Goal: Information Seeking & Learning: Learn about a topic

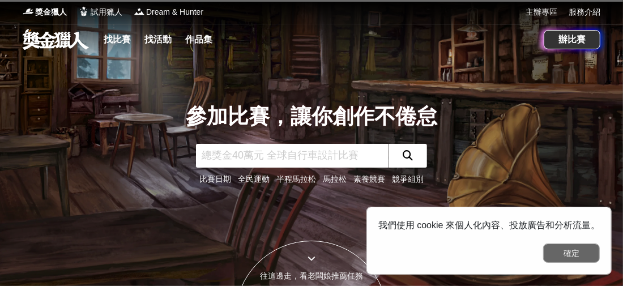
click at [555, 247] on button "確定" at bounding box center [571, 253] width 57 height 19
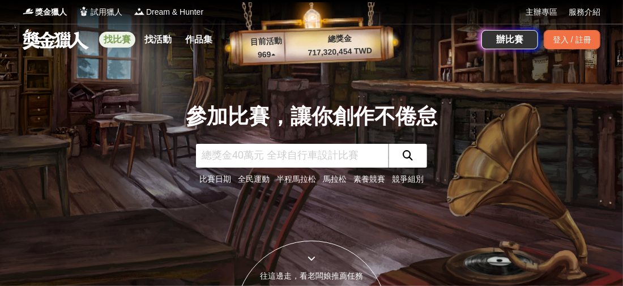
click at [120, 38] on link "找比賽" at bounding box center [117, 40] width 36 height 16
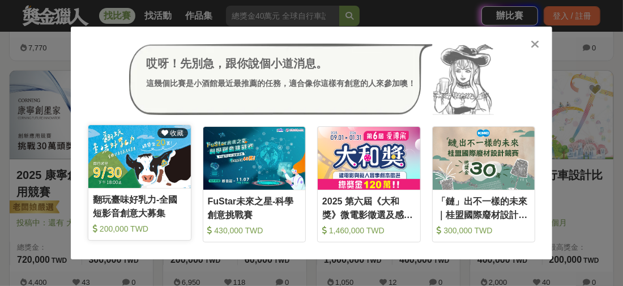
scroll to position [929, 0]
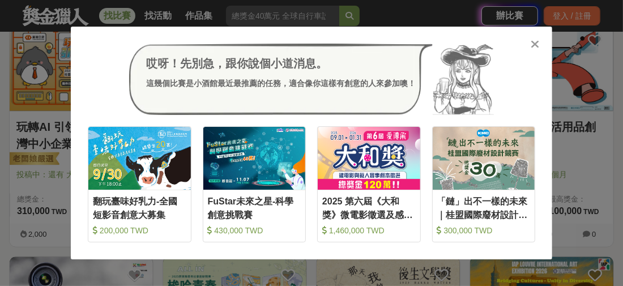
click at [536, 50] on icon at bounding box center [535, 44] width 8 height 11
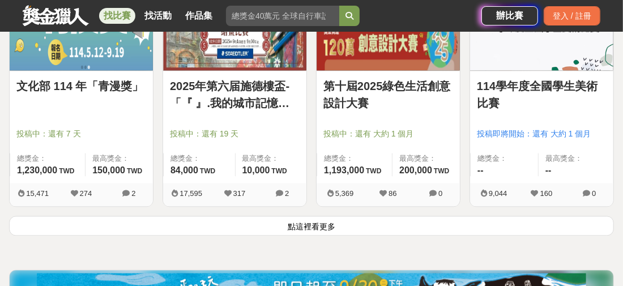
scroll to position [1496, 0]
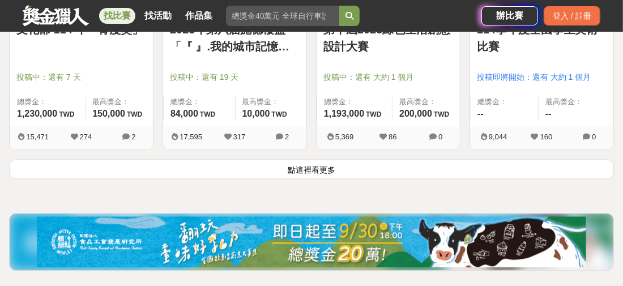
click at [331, 164] on button "點這裡看更多" at bounding box center [311, 169] width 605 height 20
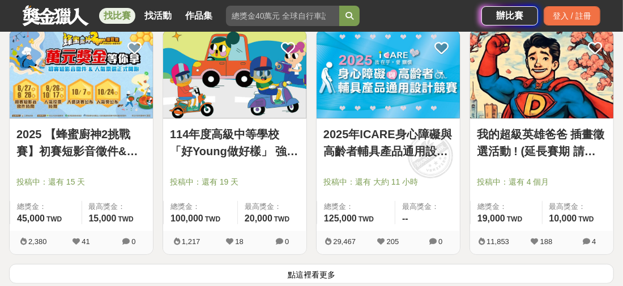
scroll to position [3094, 0]
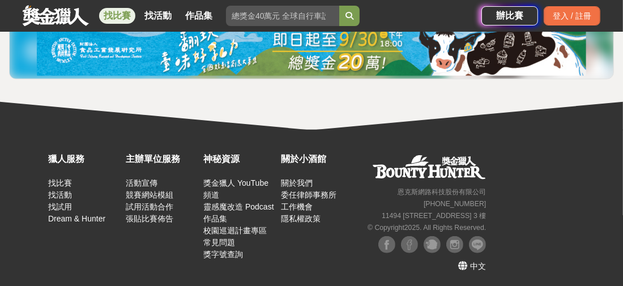
drag, startPoint x: 349, startPoint y: 151, endPoint x: 314, endPoint y: 128, distance: 41.8
click at [314, 130] on div "獵人服務 找比賽 找活動 找試用 Dream & Hunter 主辦單位服務 活動宣傳 競賽網站模組 試用活動合作 張貼比賽佈告 神秘資源 獎金獵人 YouT…" at bounding box center [311, 209] width 623 height 159
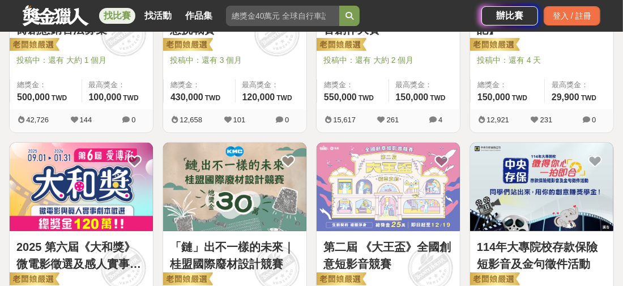
scroll to position [680, 0]
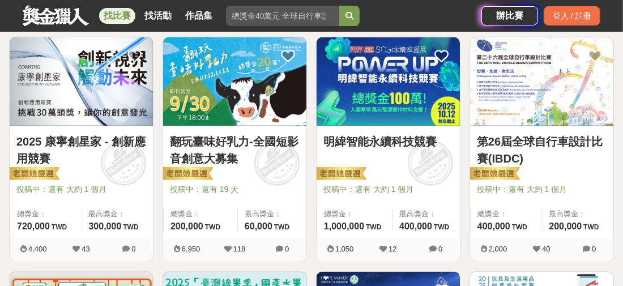
click at [114, 9] on link "找比賽" at bounding box center [117, 16] width 36 height 16
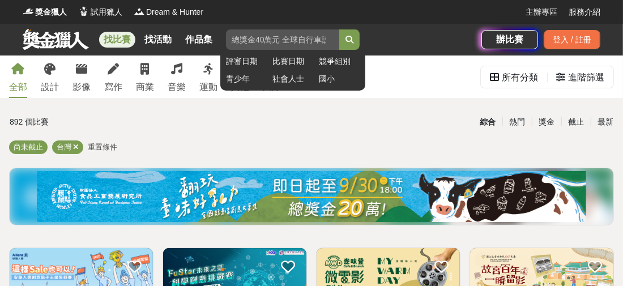
click at [308, 32] on input "search" at bounding box center [282, 39] width 113 height 20
type input "高科盃"
click at [339, 29] on button "submit" at bounding box center [349, 39] width 20 height 20
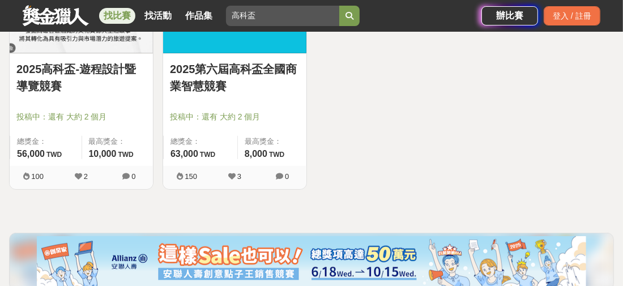
scroll to position [169, 0]
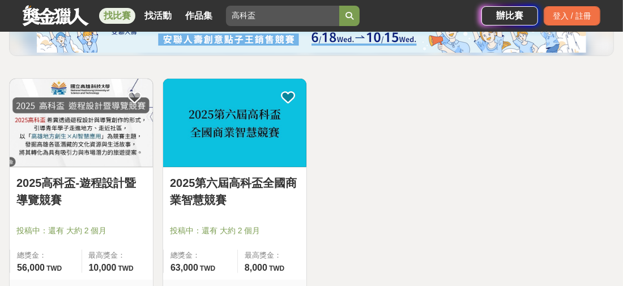
click at [83, 122] on img at bounding box center [81, 123] width 143 height 88
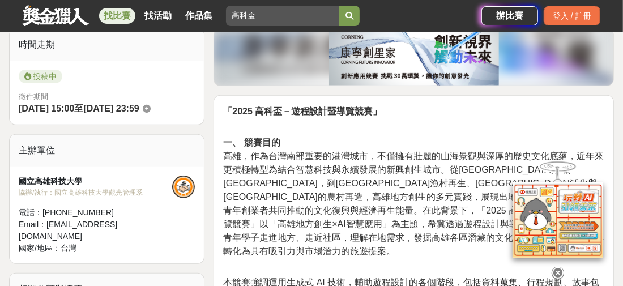
scroll to position [340, 0]
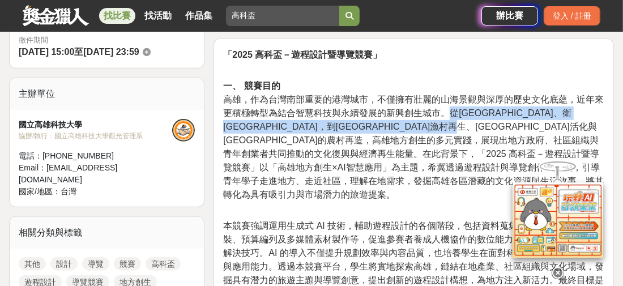
drag, startPoint x: 446, startPoint y: 113, endPoint x: 583, endPoint y: 137, distance: 139.6
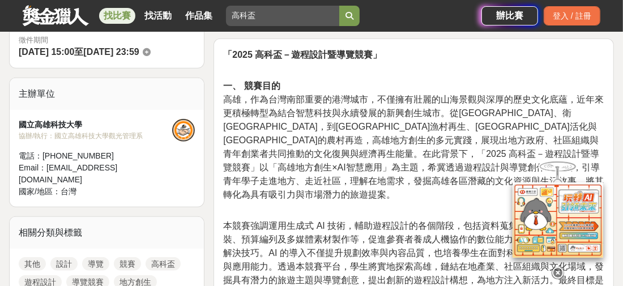
click at [439, 147] on span "高雄，作為台灣南部重要的港灣城市，不僅擁有壯麗的山海景觀與深厚的歷史文化底蘊，近年來更積極轉型為結合智慧科技與永續發展的新興創生城市。從[GEOGRAPHIC…" at bounding box center [413, 147] width 381 height 105
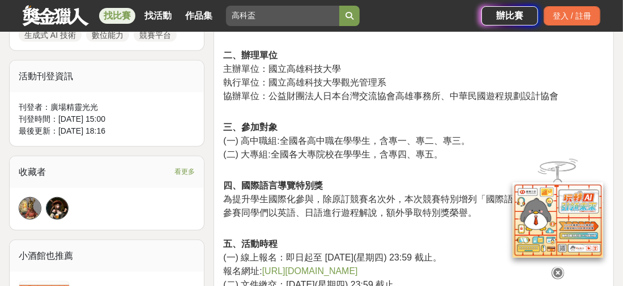
scroll to position [679, 0]
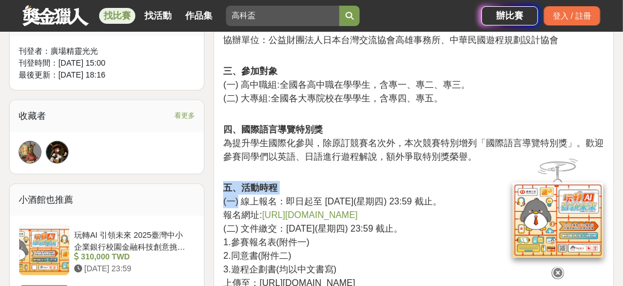
drag, startPoint x: 238, startPoint y: 185, endPoint x: 375, endPoint y: 174, distance: 138.0
click at [375, 181] on p "五、活動時程 (一) 線上報名：即日起至 [DATE](星期四) 23:59 截止。 報名網址: [URL][DOMAIN_NAME] (二) 文件繳交：[D…" at bounding box center [413, 283] width 381 height 204
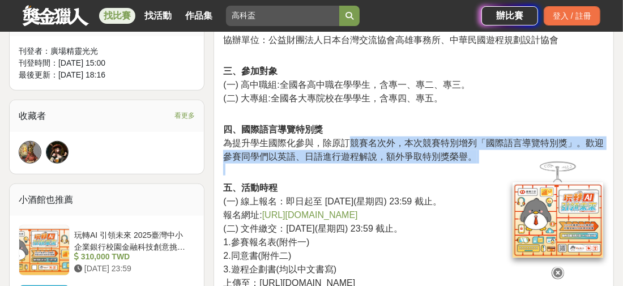
drag, startPoint x: 348, startPoint y: 134, endPoint x: 487, endPoint y: 149, distance: 139.6
click at [487, 149] on p "四、國際語言導覽特別獎 為提升學生國際化參與，除原訂競賽名次外，本次競賽特別增列「國際語言導覽特別獎」。歡迎參賽同學們以英語、日語進行遊程解說，額外爭取特別獎…" at bounding box center [413, 149] width 381 height 53
click at [472, 153] on p "四、國際語言導覽特別獎 為提升學生國際化參與，除原訂競賽名次外，本次競賽特別增列「國際語言導覽特別獎」。歡迎參賽同學們以英語、日語進行遊程解說，額外爭取特別獎…" at bounding box center [413, 149] width 381 height 53
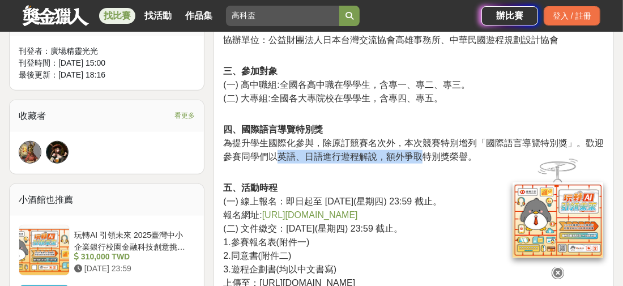
drag, startPoint x: 283, startPoint y: 145, endPoint x: 418, endPoint y: 146, distance: 134.8
click at [418, 146] on span "為提升學生國際化參與，除原訂競賽名次外，本次競賽特別增列「國際語言導覽特別獎」。歡迎參賽同學們以英語、日語進行遊程解說，額外爭取特別獎榮譽。" at bounding box center [413, 149] width 381 height 23
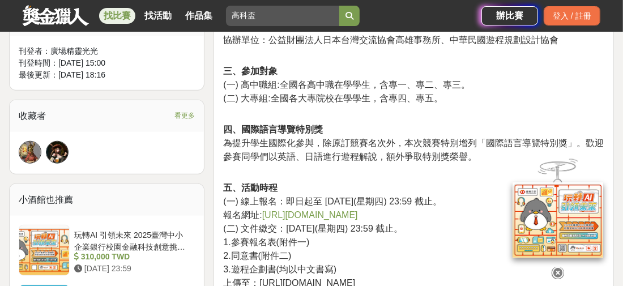
click at [400, 181] on p "五、活動時程 (一) 線上報名：即日起至 [DATE](星期四) 23:59 截止。 報名網址: [URL][DOMAIN_NAME] (二) 文件繳交：[D…" at bounding box center [413, 283] width 381 height 204
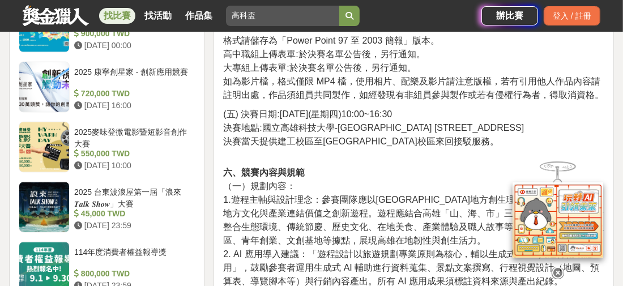
scroll to position [1075, 0]
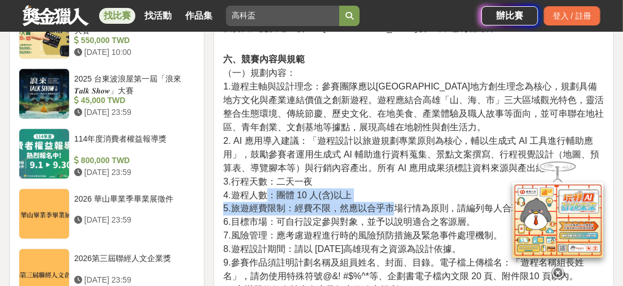
drag, startPoint x: 270, startPoint y: 175, endPoint x: 400, endPoint y: 185, distance: 131.2
click at [391, 191] on p "六、競賽內容與規範 （一）規劃內容： 1.遊程主軸與設計理念：參賽團隊應以[GEOGRAPHIC_DATA]地方創生理念為核心，規劃具備地方文化與產業連結價值…" at bounding box center [413, 215] width 381 height 324
click at [400, 183] on p "六、競賽內容與規範 （一）規劃內容： 1.遊程主軸與設計理念：參賽團隊應以[GEOGRAPHIC_DATA]地方創生理念為核心，規劃具備地方文化與產業連結價值…" at bounding box center [413, 215] width 381 height 324
click at [385, 176] on p "六、競賽內容與規範 （一）規劃內容： 1.遊程主軸與設計理念：參賽團隊應以[GEOGRAPHIC_DATA]地方創生理念為核心，規劃具備地方文化與產業連結價值…" at bounding box center [413, 215] width 381 height 324
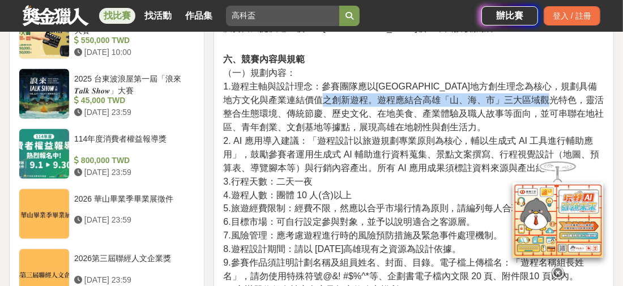
drag, startPoint x: 381, startPoint y: 88, endPoint x: 608, endPoint y: 91, distance: 227.1
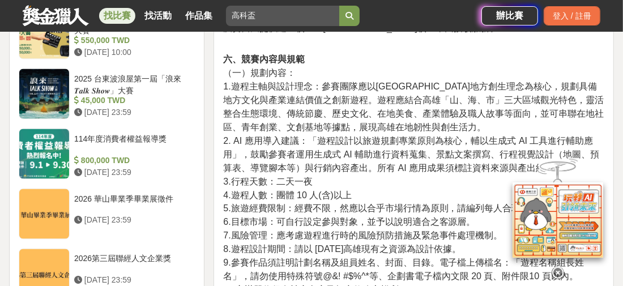
click at [438, 147] on span "2. AI 應用導入建議：「遊程設計以旅遊規劃專業原則為核心，輔以生成式 AI 工具進行輔助應用」，鼓勵參賽者運用生成式 AI 輔助進行資料蒐集、景點文案撰寫…" at bounding box center [411, 154] width 376 height 37
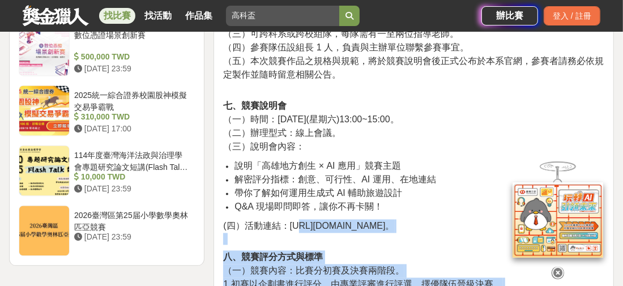
drag, startPoint x: 291, startPoint y: 212, endPoint x: 512, endPoint y: 207, distance: 221.5
click at [512, 207] on div "2025高科盃-遊程設計暨導覽競賽 收藏 前往比賽網站 總獎金 56,000 TWD 最高獎金 10,000 TWD 身分限制 高中職 大專院校(含研究所) …" at bounding box center [311, 148] width 623 height 2669
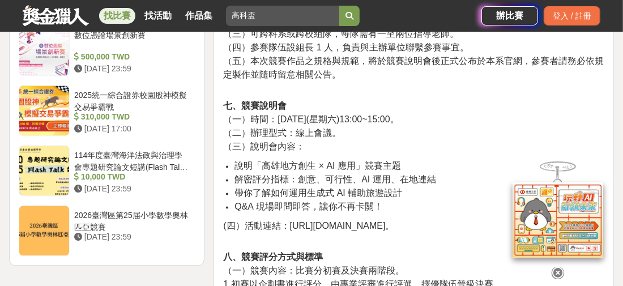
click at [408, 186] on li "帶你了解如何運用生成式 AI 輔助旅遊設計" at bounding box center [419, 193] width 370 height 14
